Goal: Find specific page/section: Find specific page/section

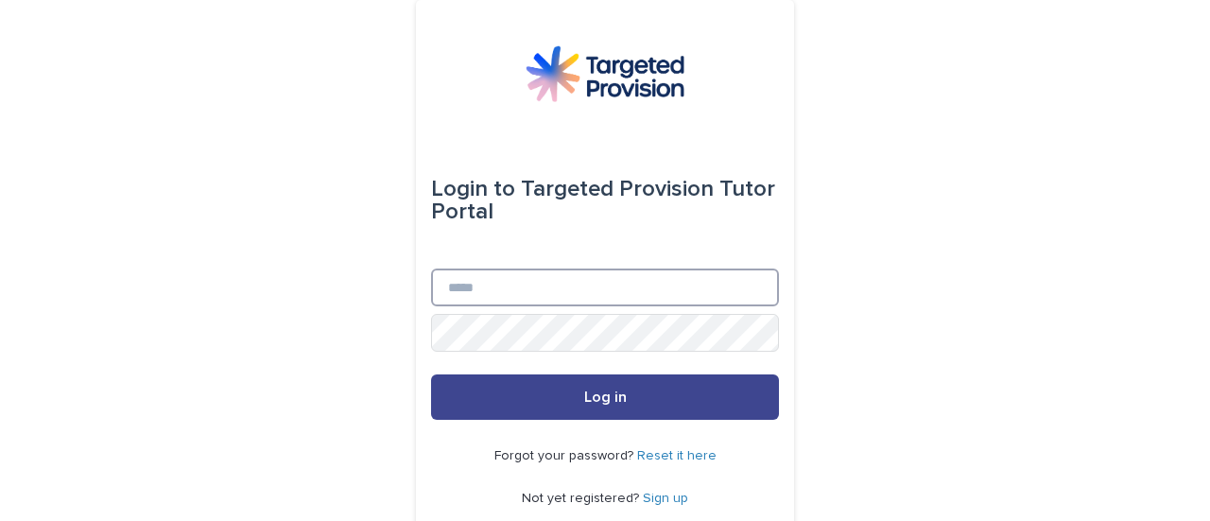
type input "**********"
click at [589, 396] on span "Log in" at bounding box center [605, 396] width 43 height 15
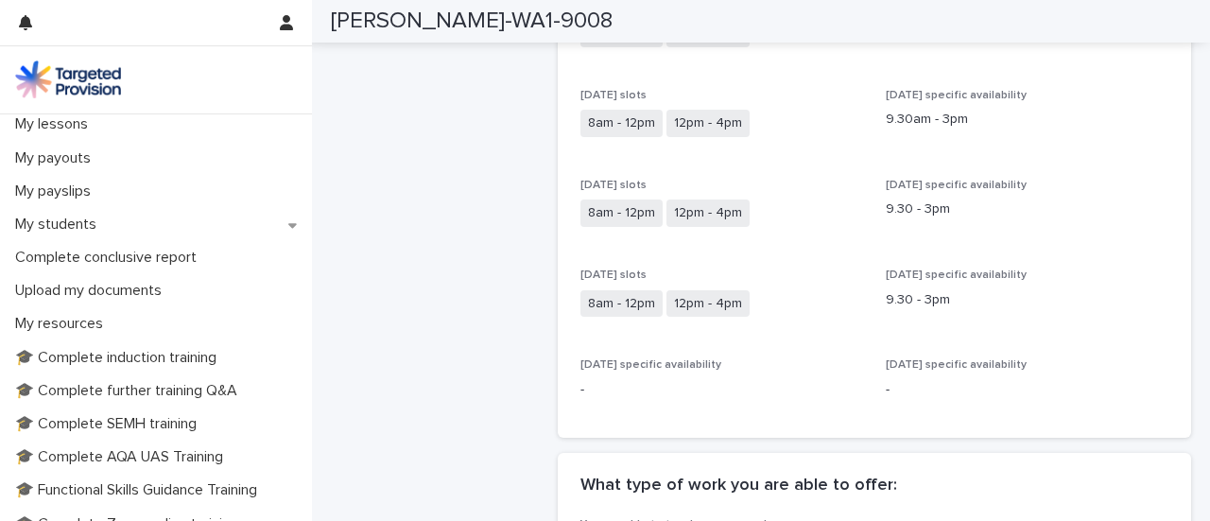
scroll to position [272, 0]
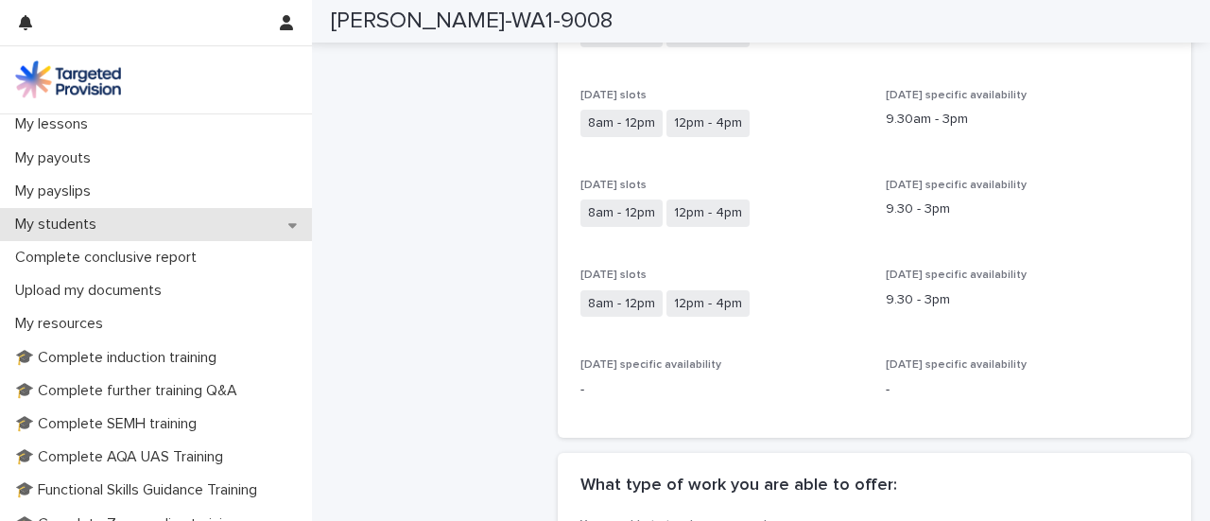
click at [146, 230] on div "My students" at bounding box center [156, 224] width 312 height 33
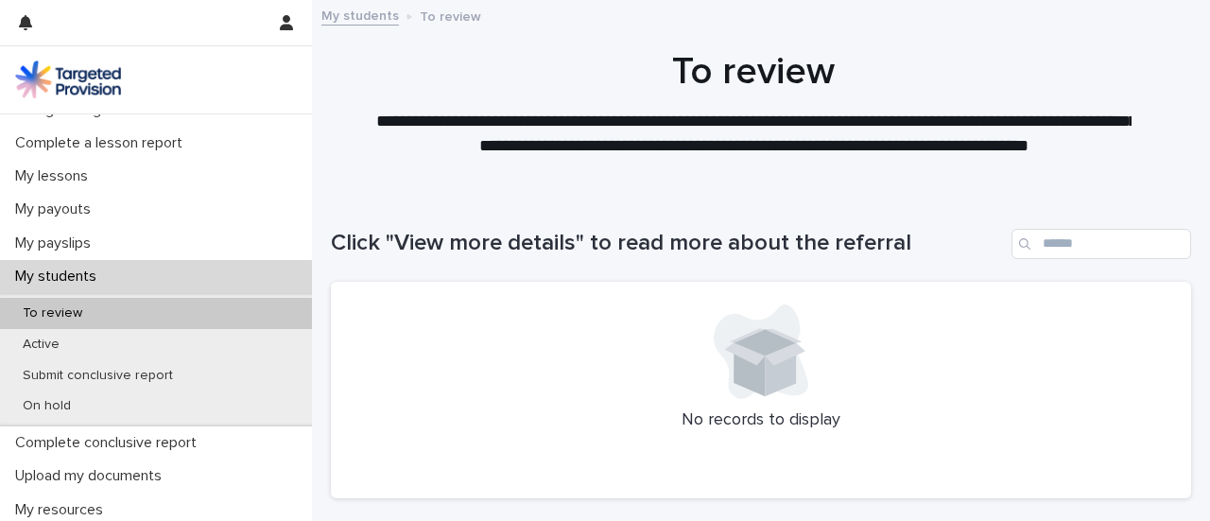
scroll to position [278, 0]
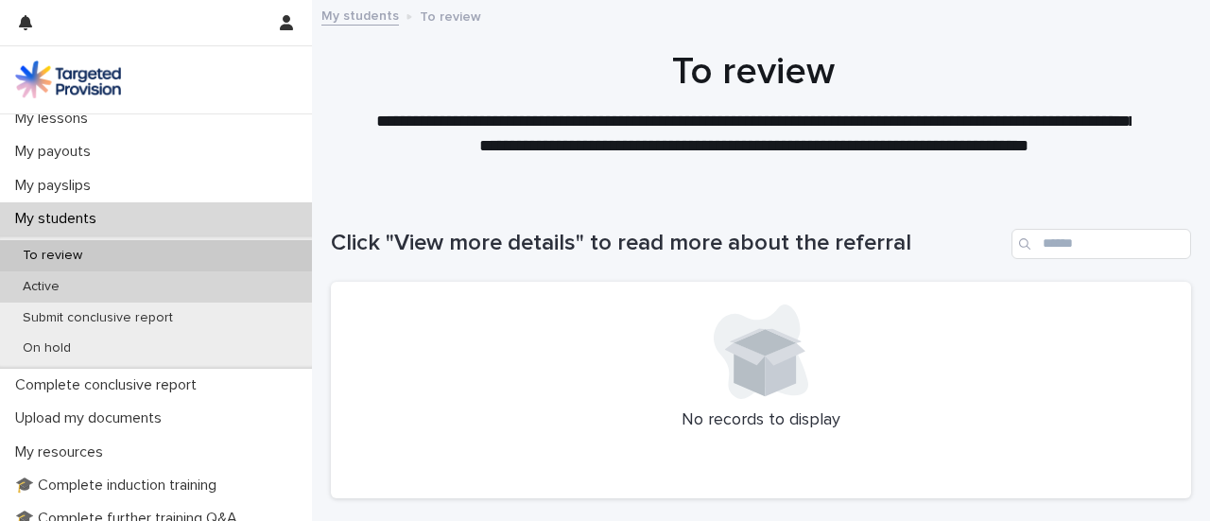
click at [104, 289] on div "Active" at bounding box center [156, 286] width 312 height 31
